Goal: Navigation & Orientation: Find specific page/section

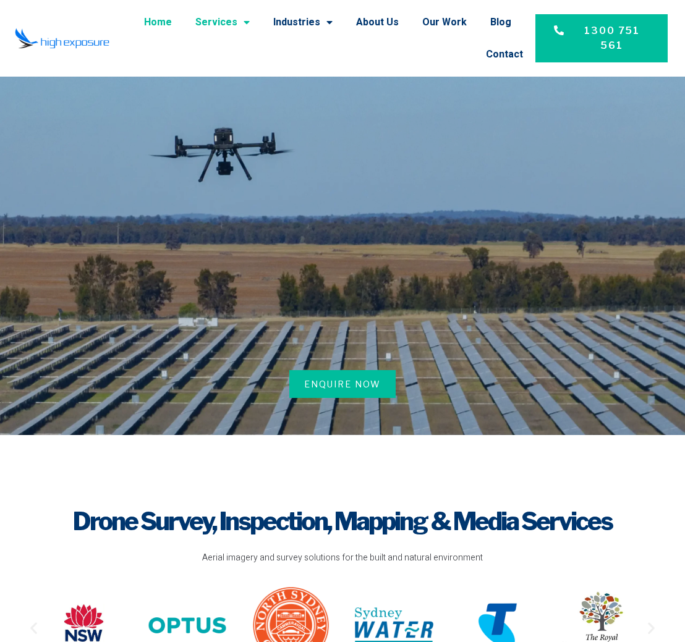
click at [224, 16] on link "Services" at bounding box center [222, 22] width 54 height 32
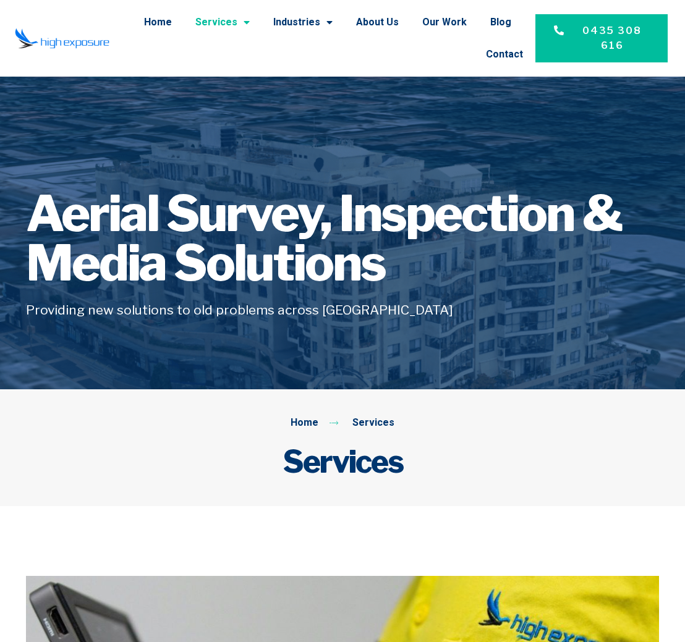
click at [232, 22] on link "Services" at bounding box center [222, 22] width 54 height 32
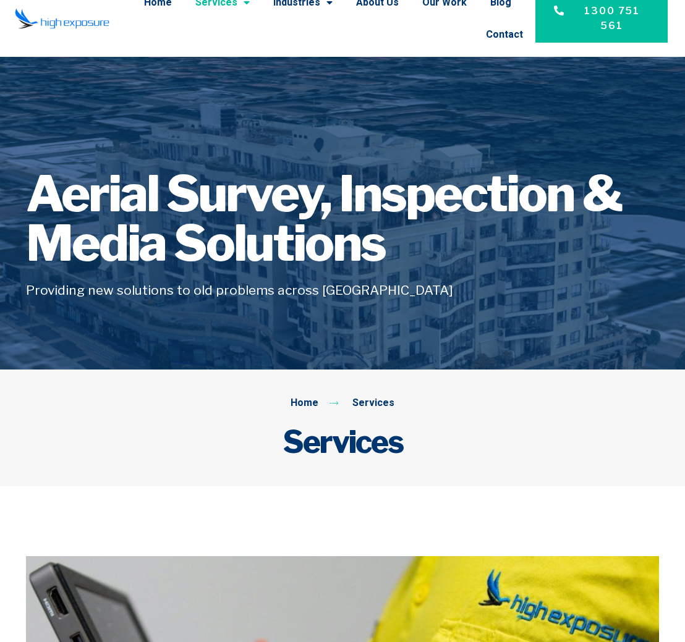
scroll to position [7, 0]
